Goal: Transaction & Acquisition: Purchase product/service

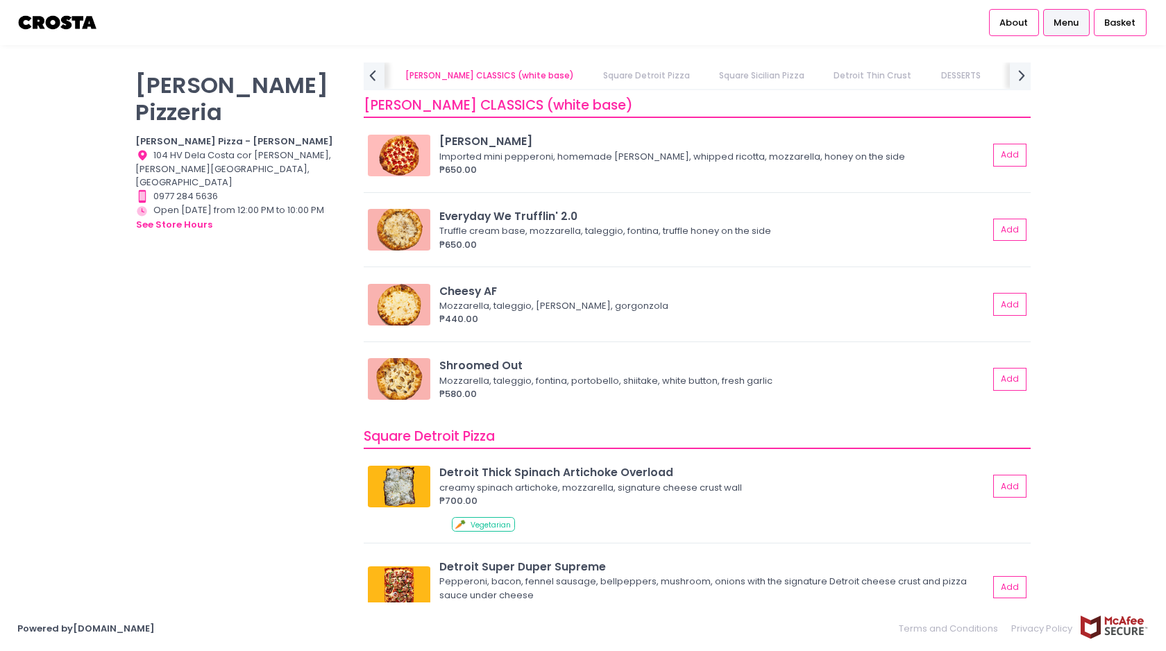
scroll to position [0, 185]
click at [1017, 149] on button "Add" at bounding box center [1011, 155] width 32 height 23
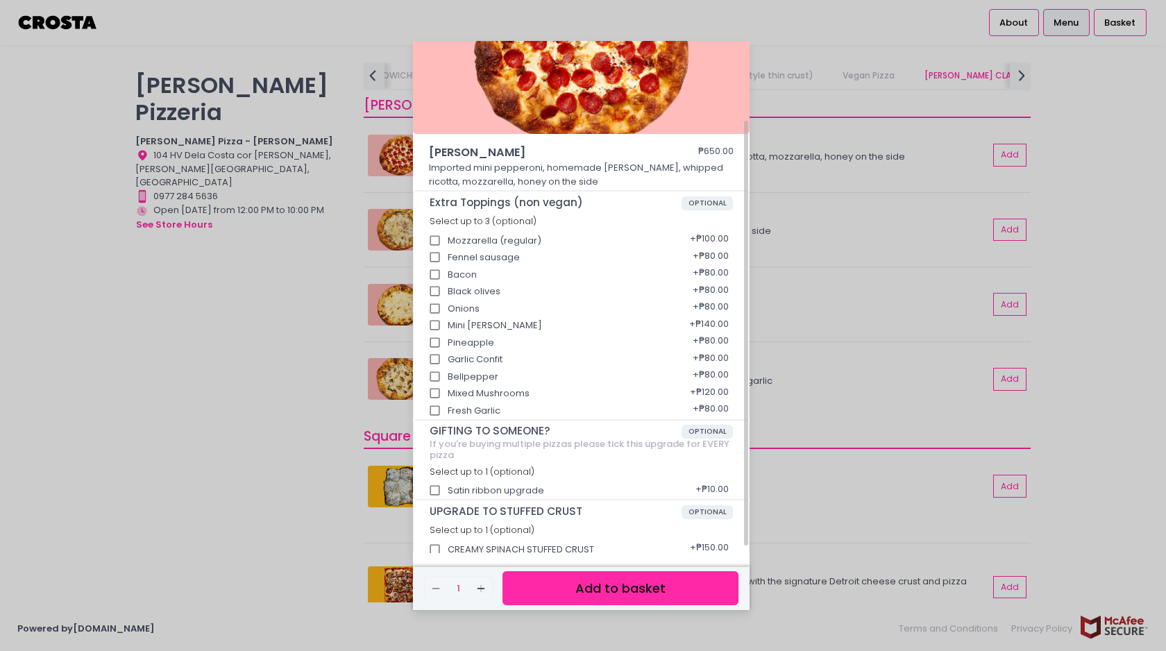
scroll to position [105, 0]
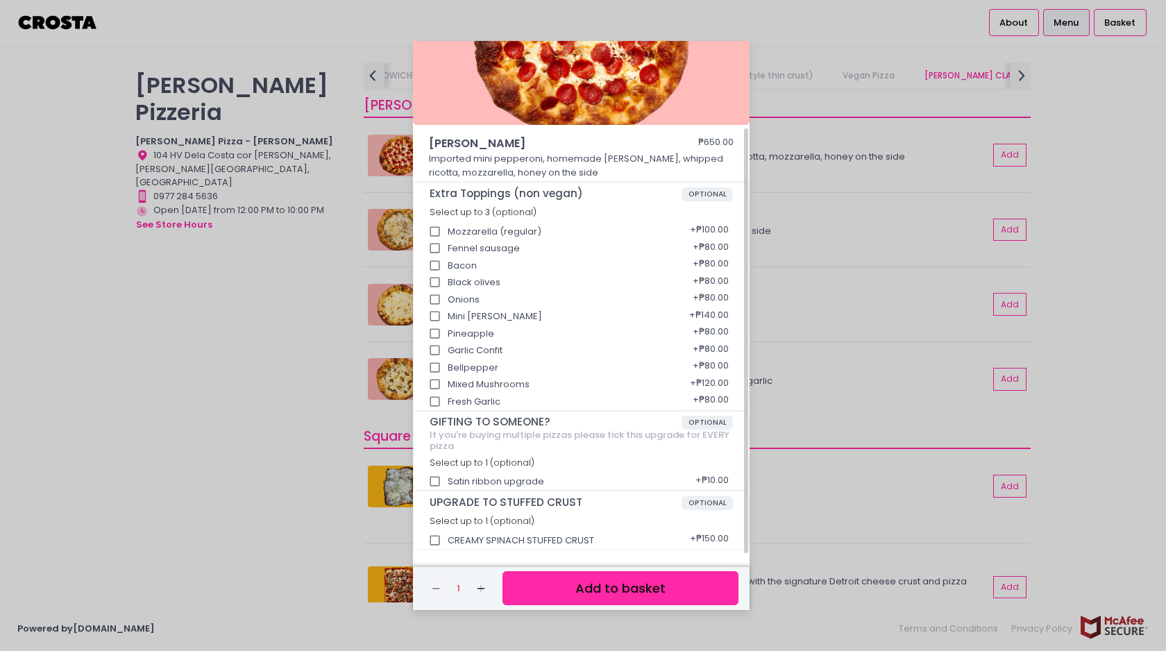
click at [621, 601] on button "Add to basket" at bounding box center [621, 588] width 236 height 34
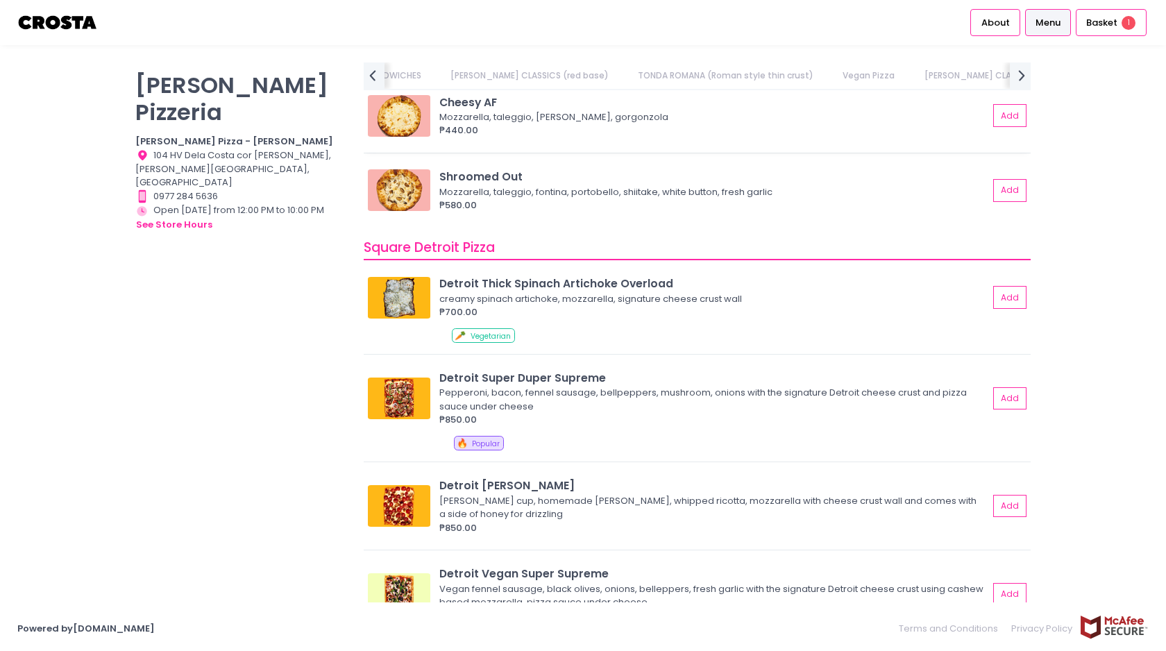
scroll to position [0, 0]
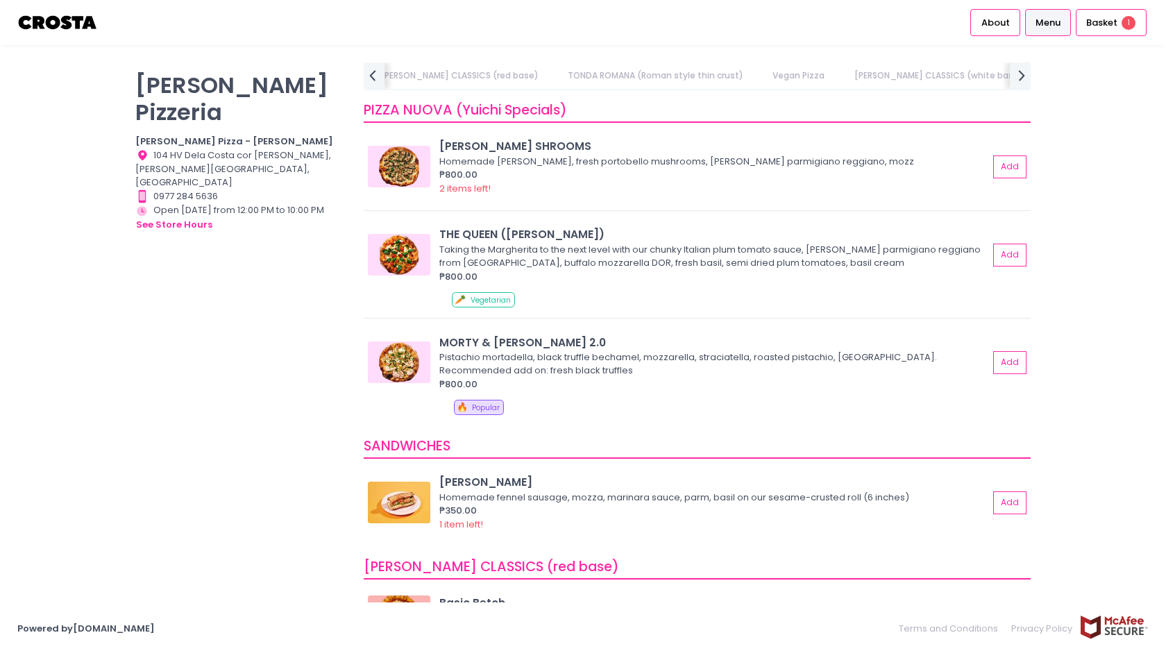
click at [673, 75] on link "TONDA ROMANA (Roman style thin crust)" at bounding box center [656, 75] width 203 height 26
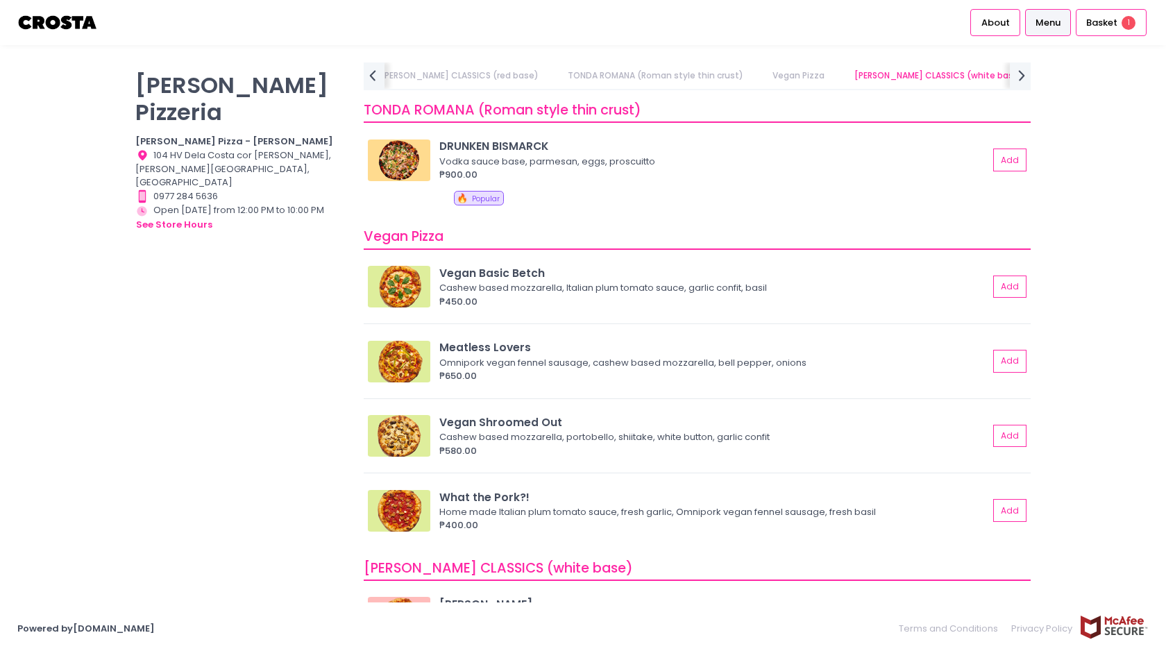
click at [645, 81] on link "TONDA ROMANA (Roman style thin crust)" at bounding box center [656, 75] width 203 height 26
click at [760, 72] on link "Vegan Pizza" at bounding box center [799, 75] width 79 height 26
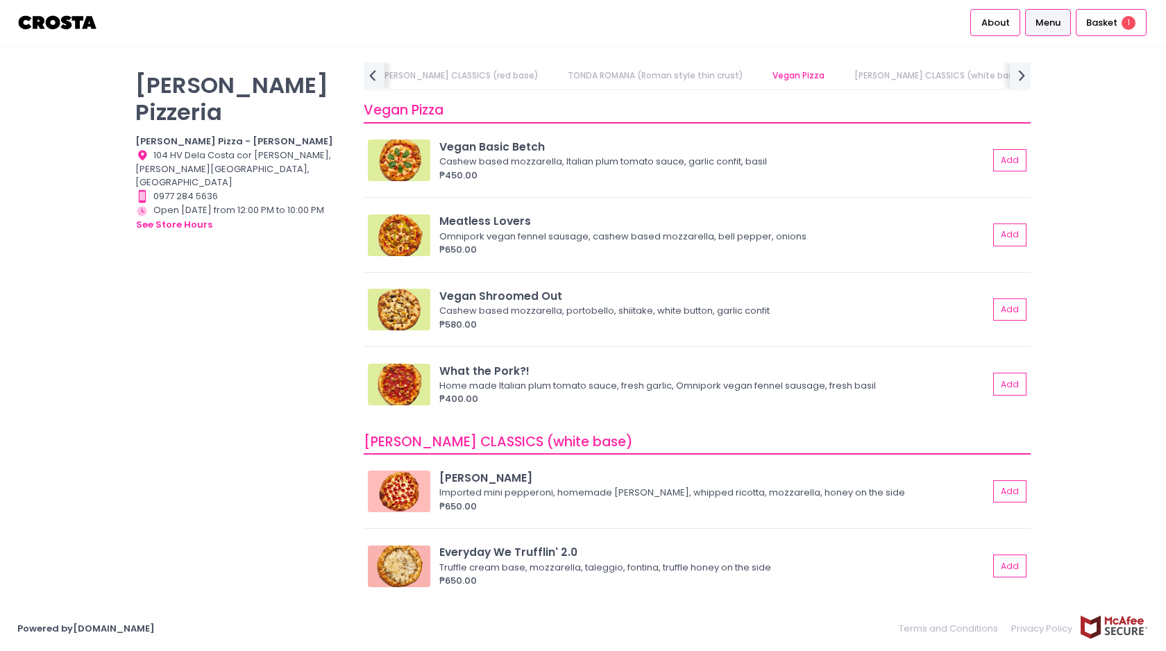
click at [841, 70] on link "[PERSON_NAME] CLASSICS (white base)" at bounding box center [939, 75] width 196 height 26
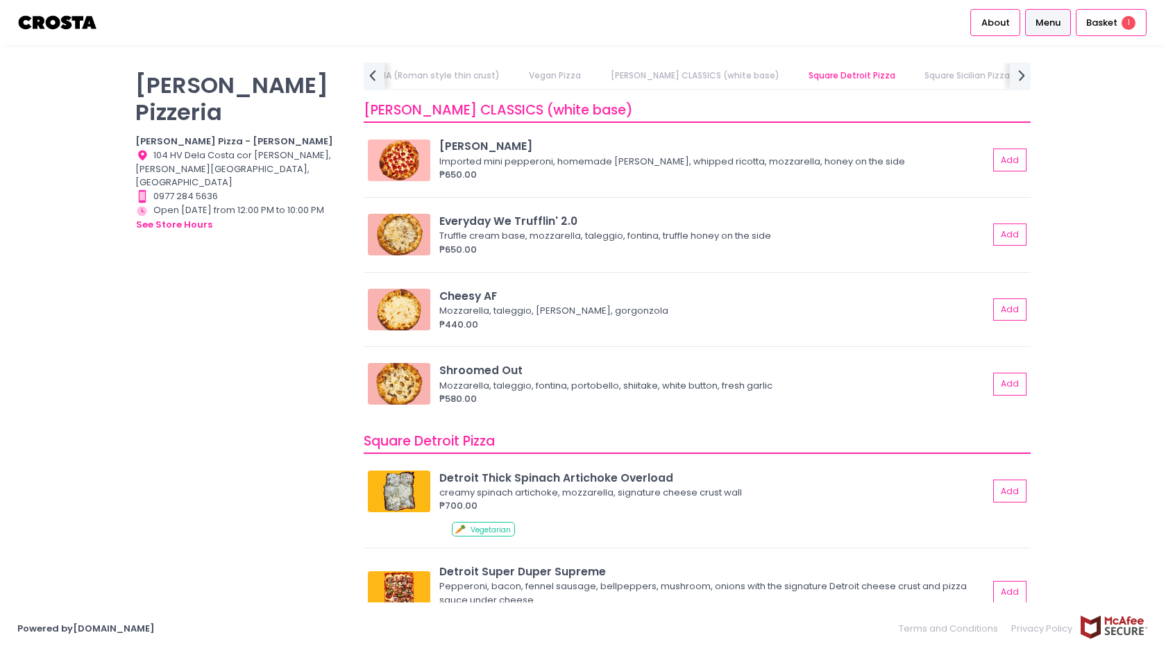
click at [912, 72] on link "Square Sicilian Pizza" at bounding box center [968, 75] width 112 height 26
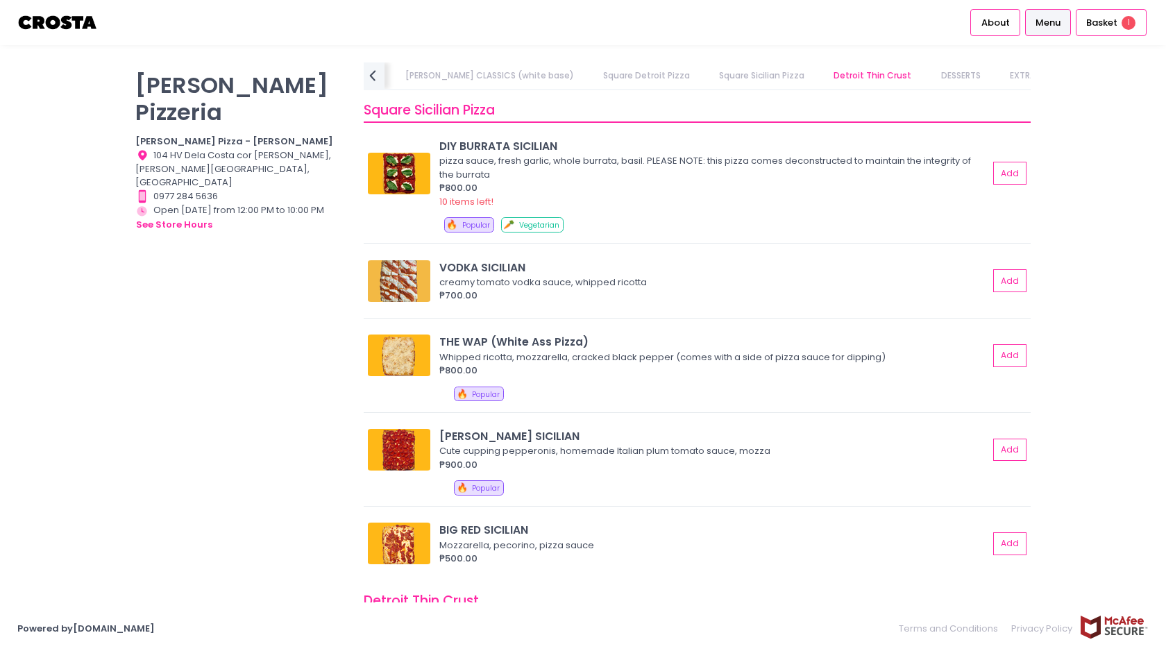
click at [928, 76] on link "DESSERTS" at bounding box center [961, 75] width 67 height 26
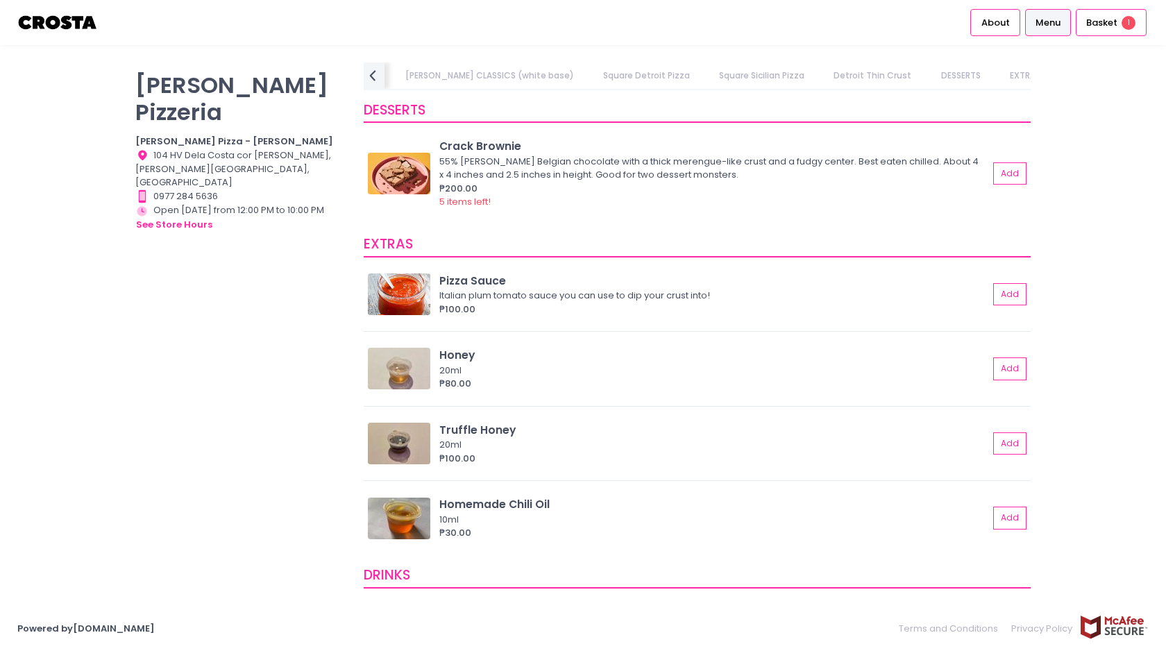
click at [996, 79] on link "EXTRAS" at bounding box center [1025, 75] width 58 height 26
